Goal: Task Accomplishment & Management: Use online tool/utility

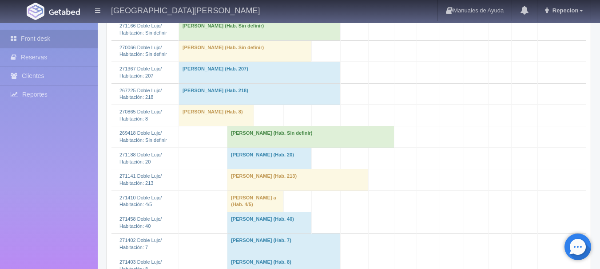
scroll to position [355, 0]
click at [253, 147] on td "[PERSON_NAME] (Hab. Sin definir)" at bounding box center [310, 136] width 167 height 21
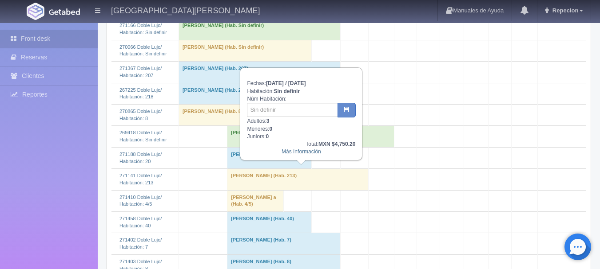
click at [295, 153] on link "Más Información" at bounding box center [301, 152] width 40 height 6
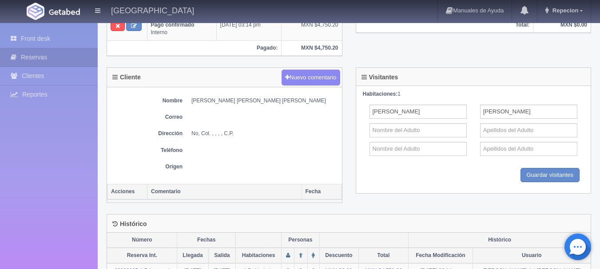
scroll to position [307, 0]
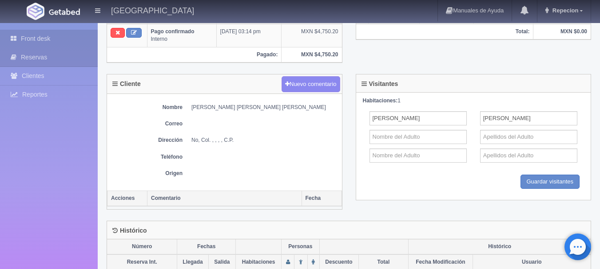
click at [44, 38] on link "Front desk" at bounding box center [49, 39] width 98 height 18
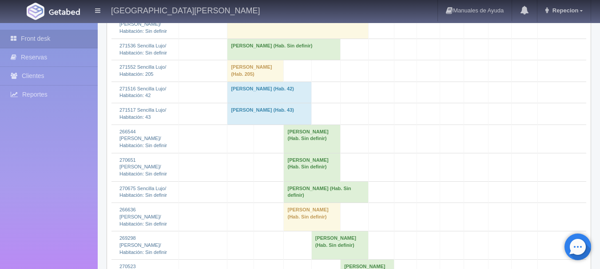
scroll to position [1065, 0]
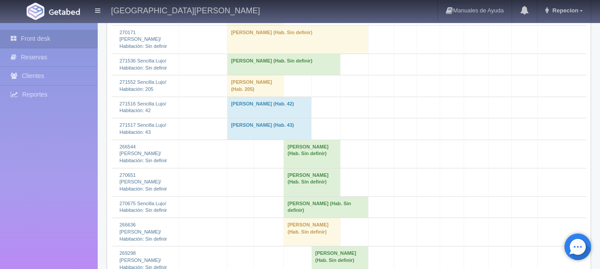
click at [242, 25] on td "[PERSON_NAME] (Hab. Sin definir)" at bounding box center [255, 14] width 56 height 21
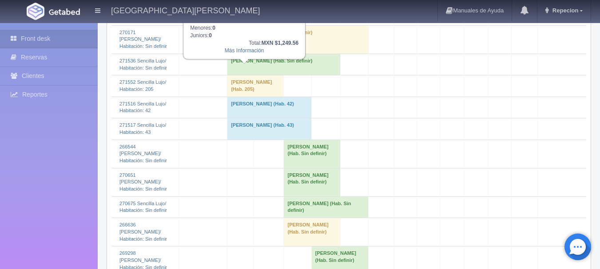
scroll to position [1021, 0]
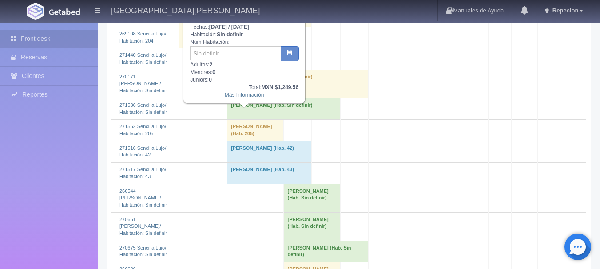
click at [249, 97] on link "Más Información" at bounding box center [245, 95] width 40 height 6
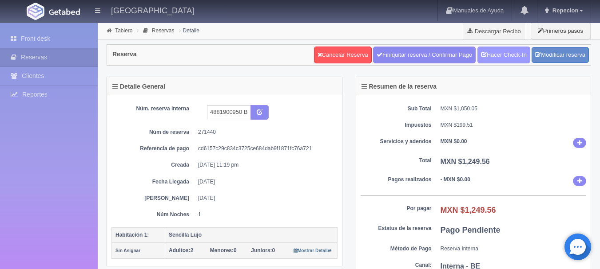
click at [495, 53] on link "Hacer Check-In" at bounding box center [503, 55] width 53 height 17
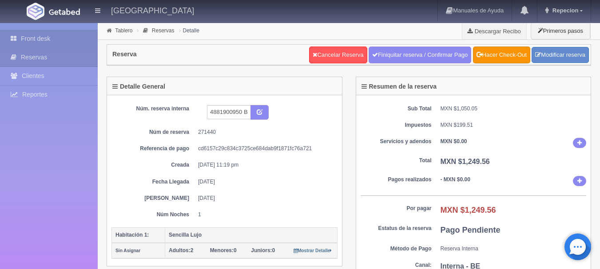
click at [39, 32] on link "Front desk" at bounding box center [49, 39] width 98 height 18
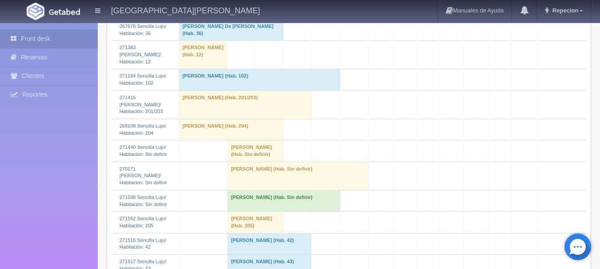
scroll to position [1021, 0]
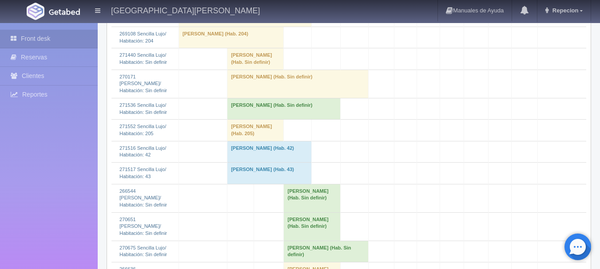
click at [235, 70] on td "Jorge Leon (Hab. Sin definir)" at bounding box center [255, 58] width 56 height 21
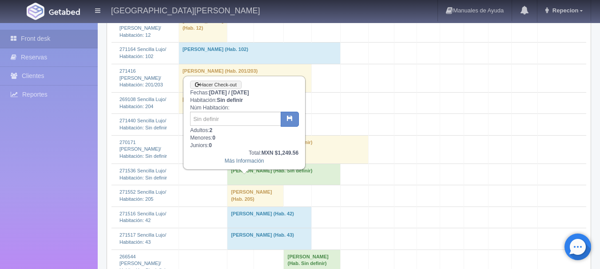
scroll to position [932, 0]
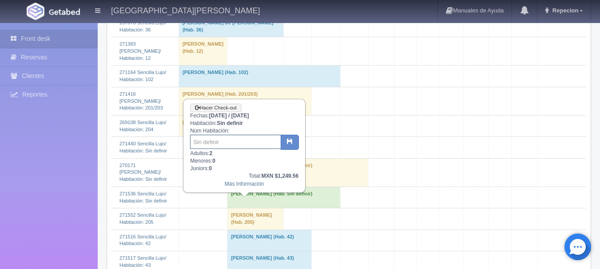
click at [235, 141] on input "text" at bounding box center [235, 142] width 91 height 14
type input "105"
click at [285, 146] on button "button" at bounding box center [290, 142] width 18 height 15
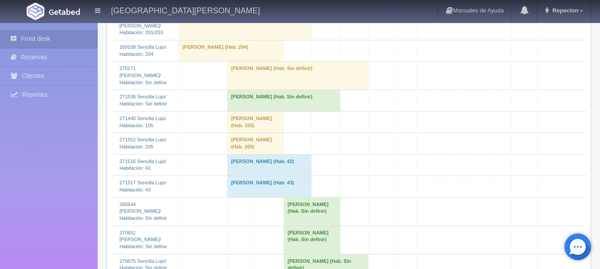
scroll to position [977, 0]
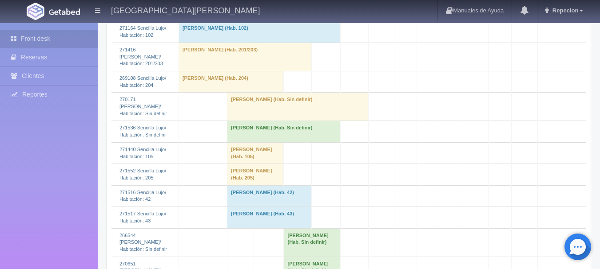
click at [269, 121] on td "[PERSON_NAME] (Hab. Sin definir)" at bounding box center [297, 107] width 141 height 28
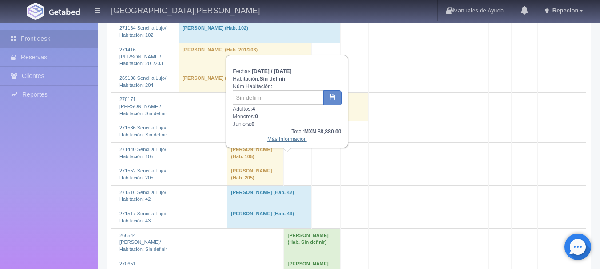
click at [277, 142] on link "Más Información" at bounding box center [287, 139] width 40 height 6
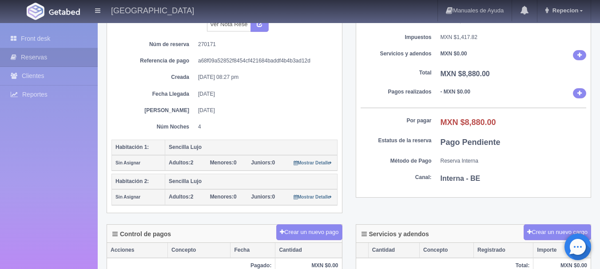
scroll to position [89, 0]
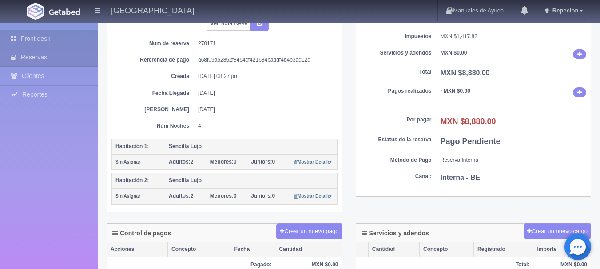
click at [40, 37] on link "Front desk" at bounding box center [49, 39] width 98 height 18
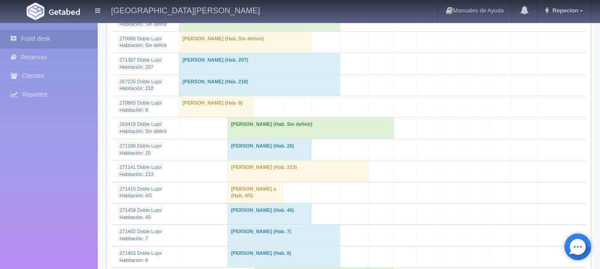
scroll to position [400, 0]
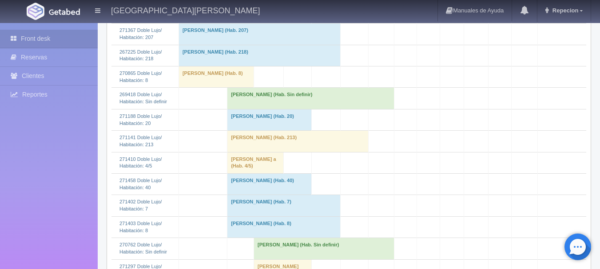
scroll to position [400, 0]
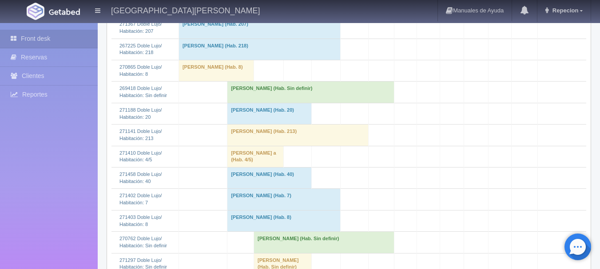
click at [227, 103] on td "Samuel Ivan Gonzalez Romero (Hab. Sin definir)" at bounding box center [310, 92] width 167 height 21
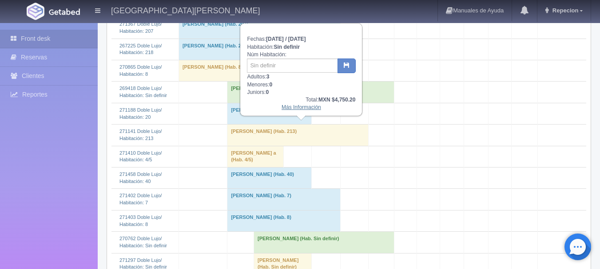
click at [296, 109] on link "Más Información" at bounding box center [301, 107] width 40 height 6
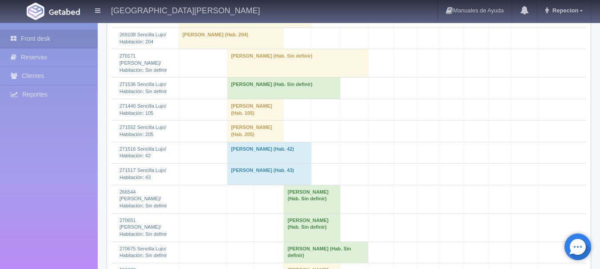
scroll to position [1021, 0]
click at [231, 77] on td "[PERSON_NAME] (Hab. Sin definir)" at bounding box center [297, 62] width 141 height 28
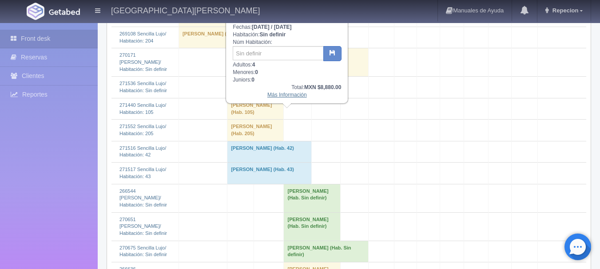
click at [272, 98] on link "Más Información" at bounding box center [287, 95] width 40 height 6
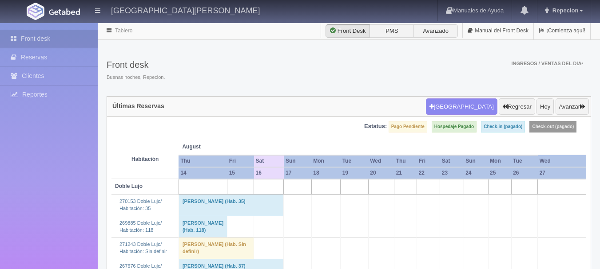
scroll to position [1021, 0]
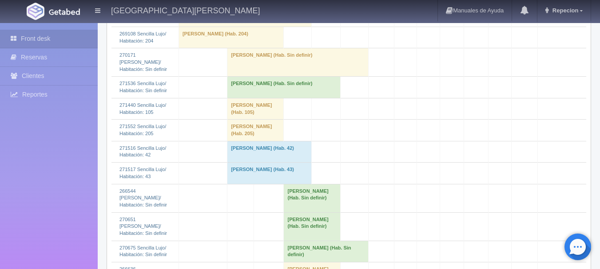
click at [247, 98] on td "[PERSON_NAME] (Hab. Sin definir)" at bounding box center [283, 87] width 113 height 21
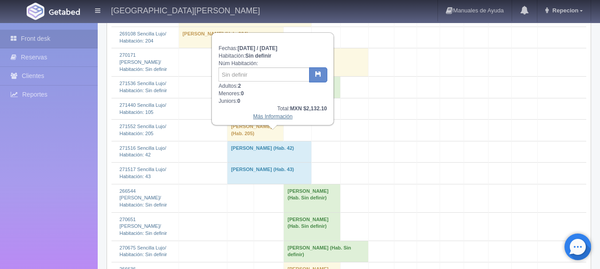
click at [269, 119] on link "Más Información" at bounding box center [273, 117] width 40 height 6
